Goal: Navigation & Orientation: Find specific page/section

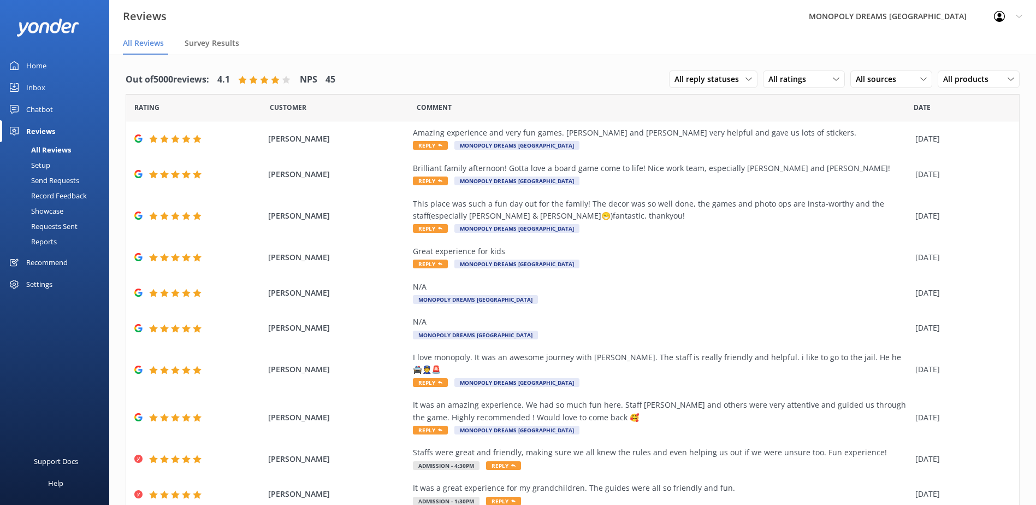
click at [38, 61] on div "Home" at bounding box center [36, 66] width 20 height 22
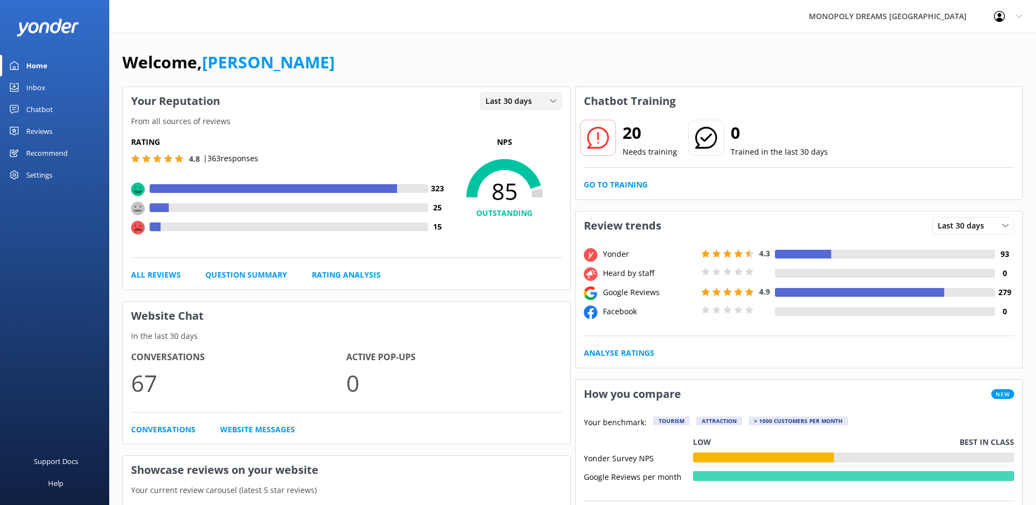
drag, startPoint x: 528, startPoint y: 102, endPoint x: 528, endPoint y: 113, distance: 10.9
click at [528, 102] on span "Last 30 days" at bounding box center [512, 101] width 53 height 12
click at [528, 119] on link "Last 7 days" at bounding box center [529, 124] width 97 height 22
